Goal: Entertainment & Leisure: Browse casually

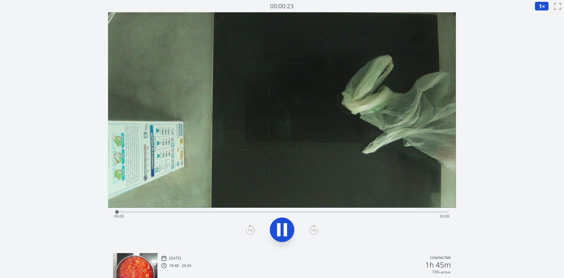
click at [185, 211] on div "Time elapsed: 00:00 Time remaining: 03:36" at bounding box center [281, 211] width 333 height 7
click at [217, 214] on div "Time elapsed: 00:46 Time remaining: 02:49" at bounding box center [282, 216] width 336 height 10
click at [246, 211] on div "Time elapsed: 01:14 Time remaining: 02:21" at bounding box center [281, 211] width 333 height 7
click at [272, 211] on div "Time elapsed: 01:25 Time remaining: 02:10" at bounding box center [281, 211] width 333 height 7
click at [346, 212] on div "Time elapsed: 02:19 Time remaining: 01:16" at bounding box center [282, 216] width 336 height 10
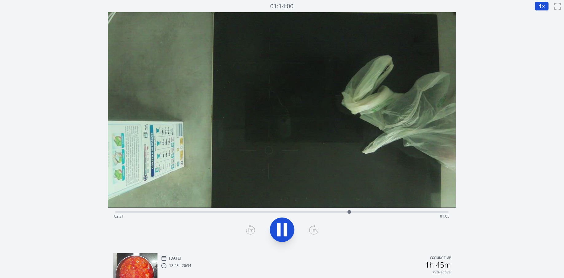
click at [363, 211] on div "Time elapsed: 02:31 Time remaining: 01:05" at bounding box center [282, 216] width 336 height 10
click at [387, 213] on div "Time elapsed: 02:40 Time remaining: 00:55" at bounding box center [282, 216] width 336 height 10
click at [410, 212] on div "Time elapsed: 02:55 Time remaining: 00:40" at bounding box center [282, 216] width 336 height 10
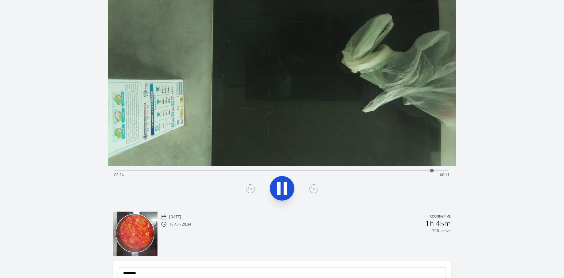
scroll to position [14, 0]
